Goal: Book appointment/travel/reservation

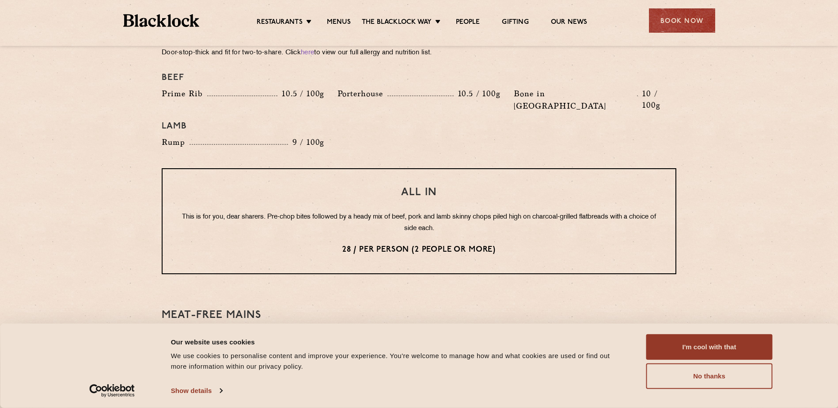
scroll to position [1016, 0]
click at [679, 350] on button "I'm cool with that" at bounding box center [709, 347] width 126 height 26
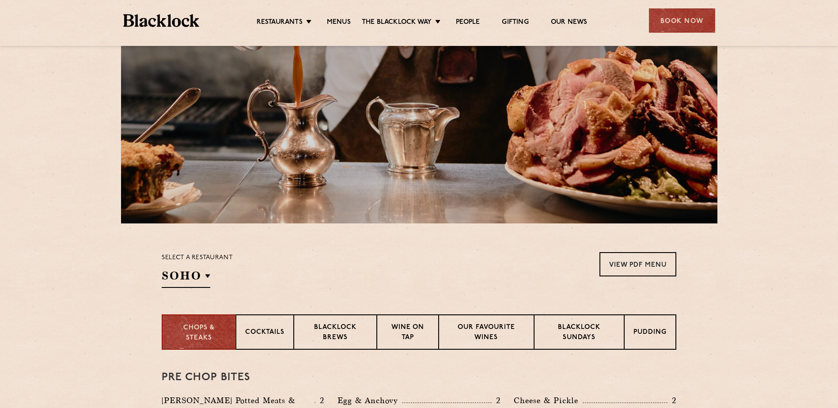
scroll to position [0, 0]
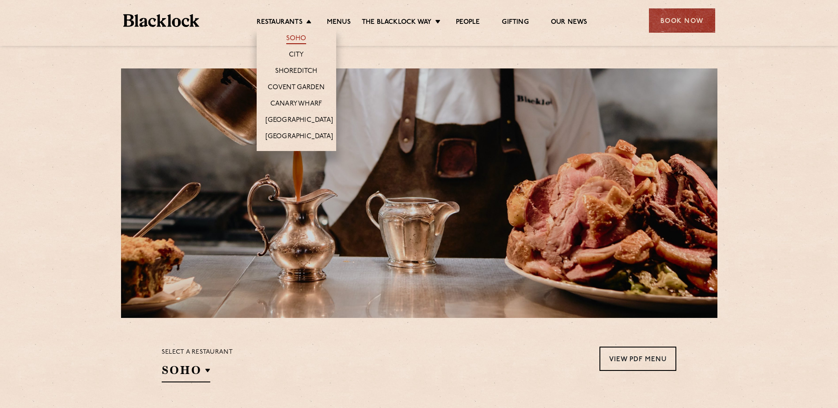
click at [293, 37] on link "Soho" at bounding box center [296, 39] width 20 height 10
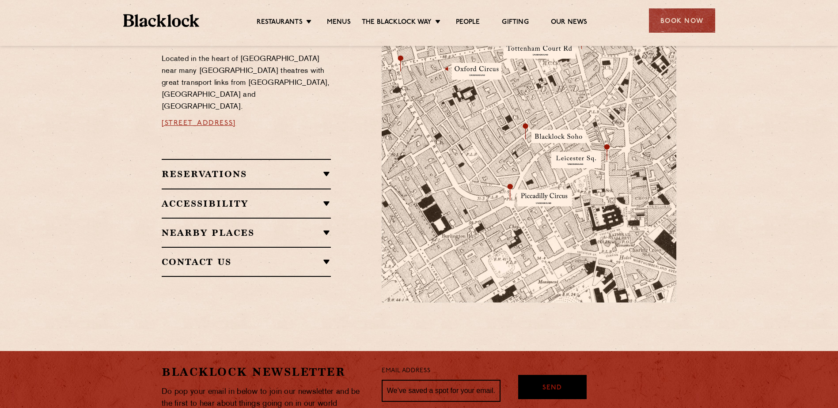
scroll to position [530, 0]
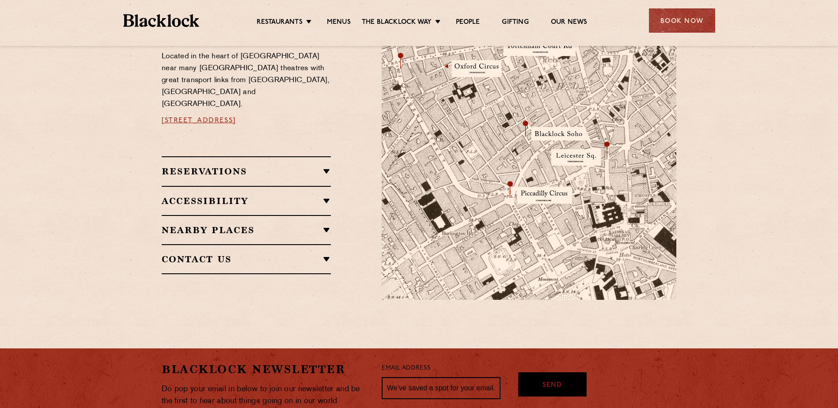
click at [306, 166] on h2 "Reservations" at bounding box center [246, 171] width 169 height 11
